Goal: Task Accomplishment & Management: Use online tool/utility

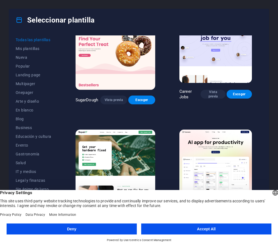
scroll to position [21, 0]
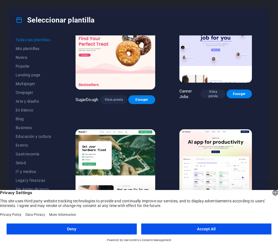
click at [154, 228] on button "Accept All" at bounding box center [206, 229] width 130 height 11
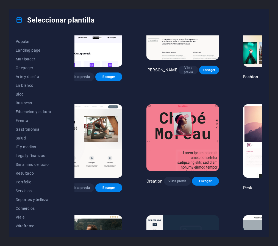
scroll to position [25, 0]
click at [44, 112] on span "Educación y cultura" at bounding box center [34, 112] width 36 height 4
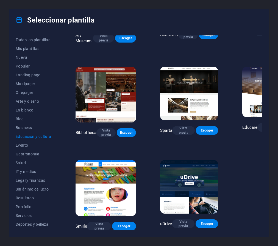
scroll to position [0, 0]
click at [29, 67] on span "Popular" at bounding box center [34, 66] width 36 height 4
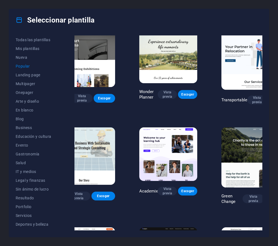
scroll to position [89, 25]
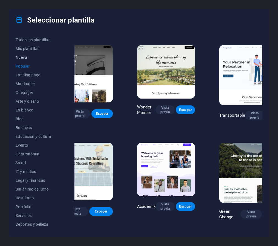
click at [25, 58] on span "Nueva" at bounding box center [34, 57] width 36 height 4
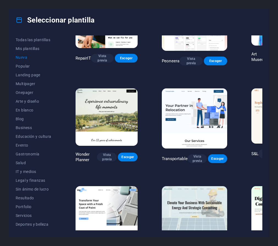
scroll to position [147, 0]
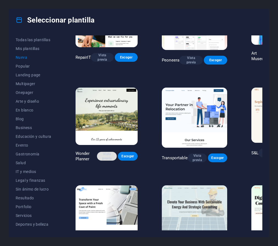
click at [106, 156] on span "Vista previa" at bounding box center [106, 156] width 11 height 9
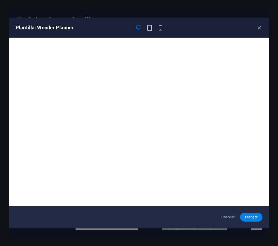
click at [149, 29] on icon "button" at bounding box center [150, 28] width 6 height 6
click at [161, 31] on icon "button" at bounding box center [161, 28] width 6 height 6
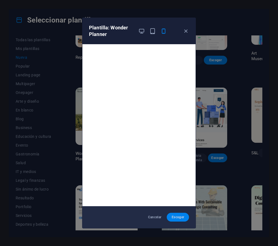
click at [180, 217] on span "Escoger" at bounding box center [177, 217] width 13 height 4
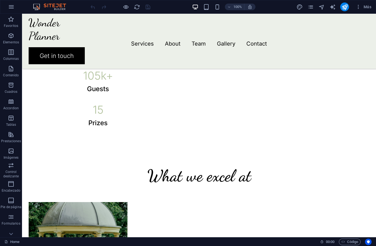
scroll to position [443, 0]
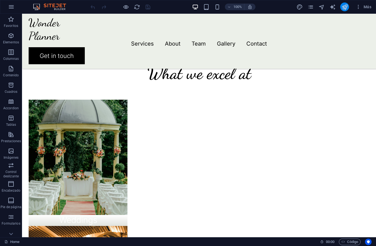
click at [278, 7] on button "publish" at bounding box center [344, 6] width 9 height 9
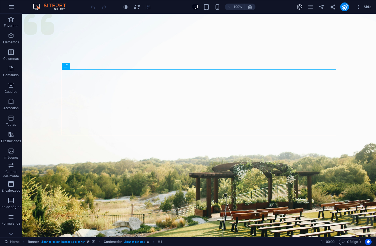
click at [302, 5] on span "design" at bounding box center [299, 7] width 7 height 6
select select "px"
select select "300"
select select "px"
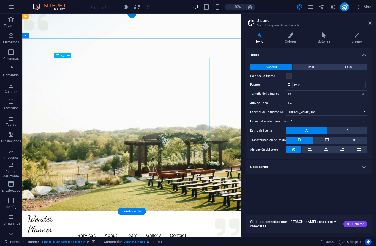
click at [219, 218] on figure at bounding box center [159, 137] width 274 height 247
